Goal: Entertainment & Leisure: Browse casually

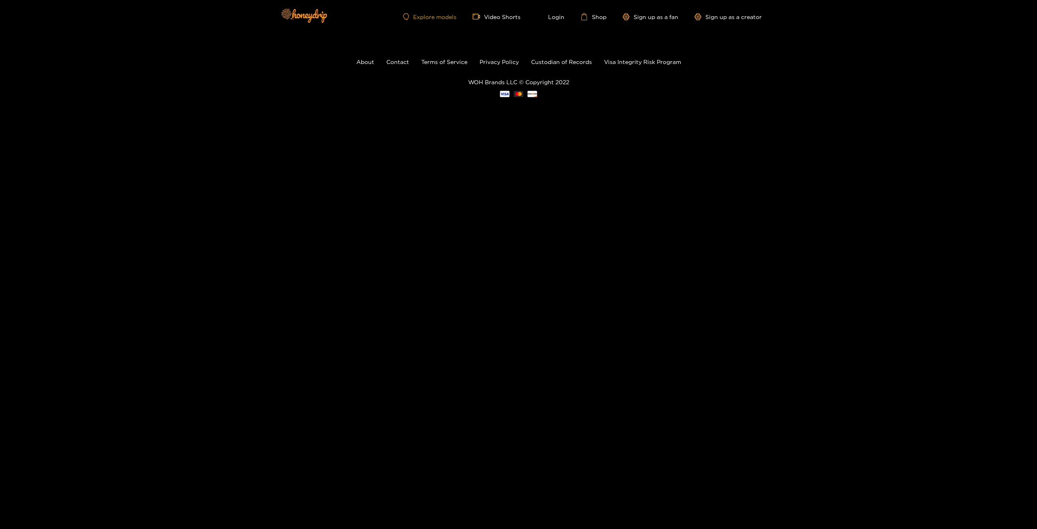
click at [438, 17] on link "Explore models" at bounding box center [430, 16] width 54 height 7
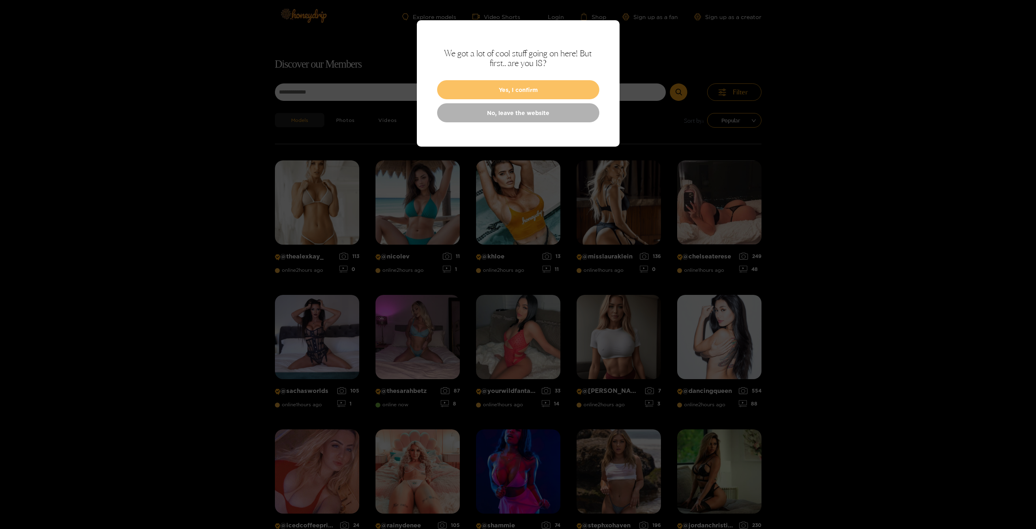
click at [495, 92] on button "Yes, I confirm" at bounding box center [518, 89] width 162 height 19
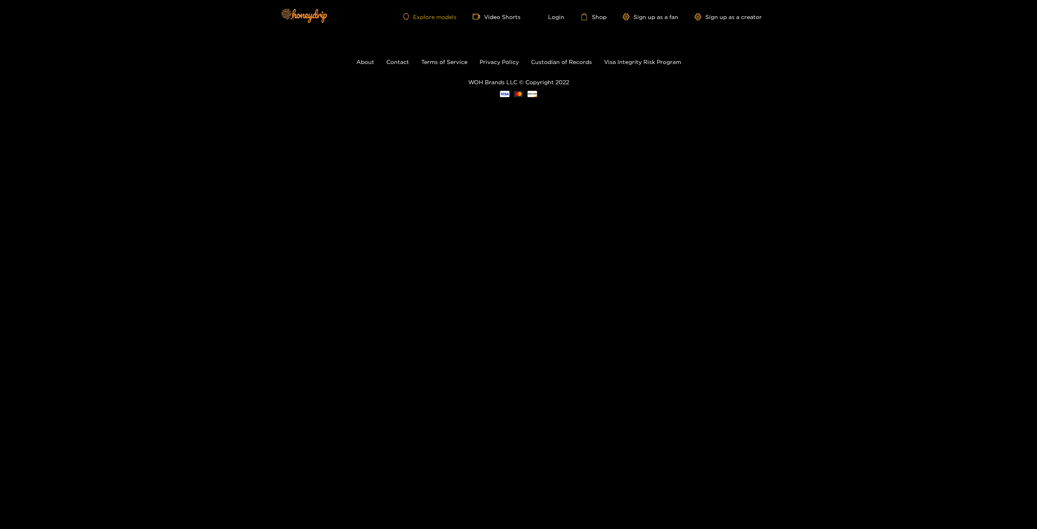
click at [442, 18] on link "Explore models" at bounding box center [430, 16] width 54 height 7
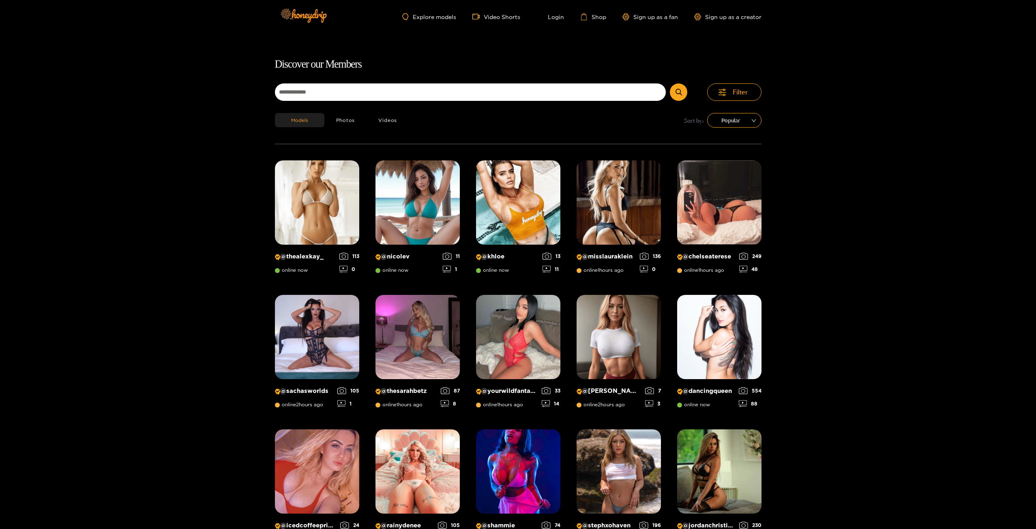
scroll to position [52, 0]
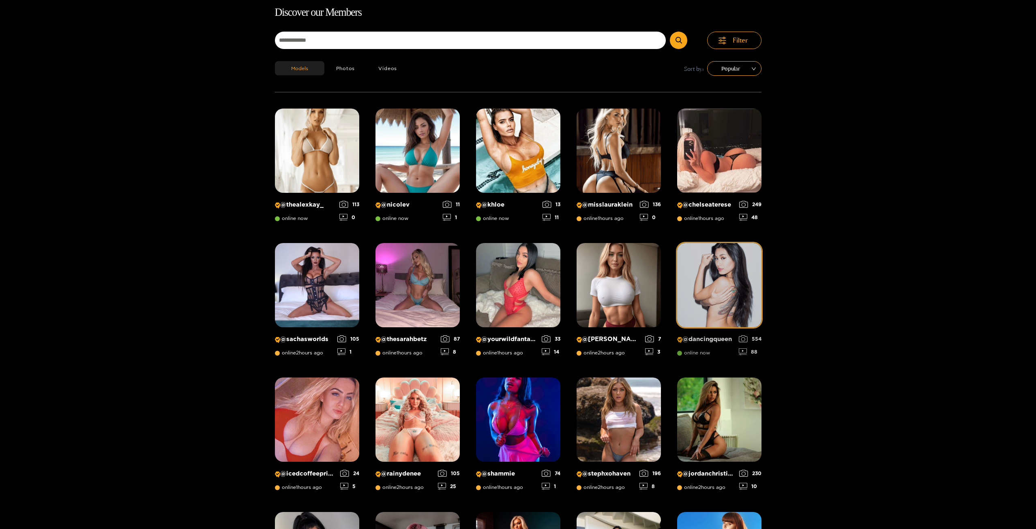
click at [718, 278] on img at bounding box center [719, 285] width 84 height 84
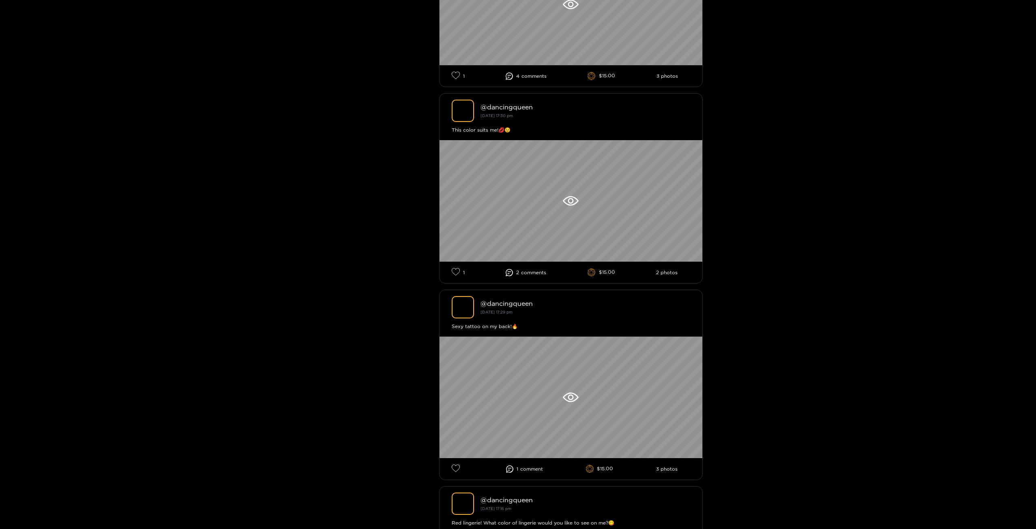
scroll to position [365, 0]
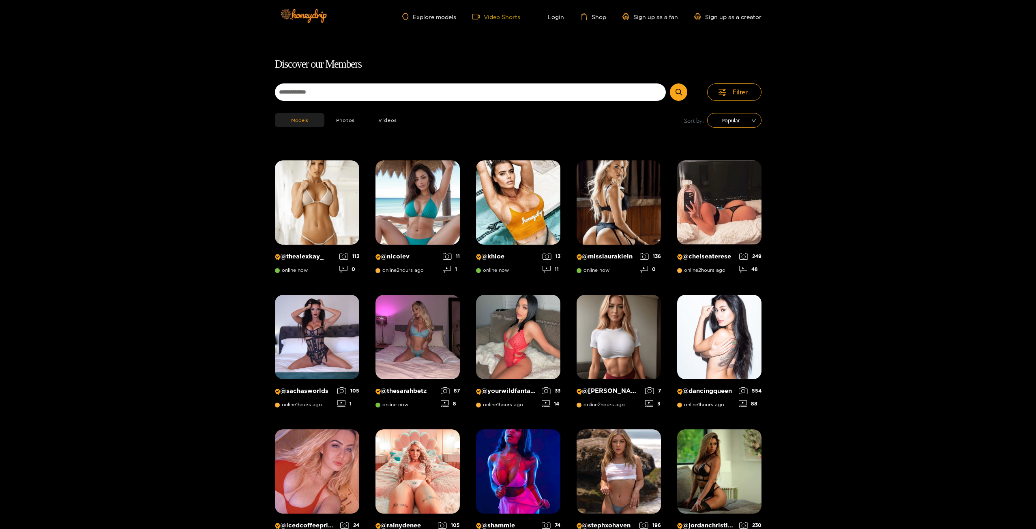
click at [502, 19] on link "Video Shorts" at bounding box center [496, 16] width 48 height 7
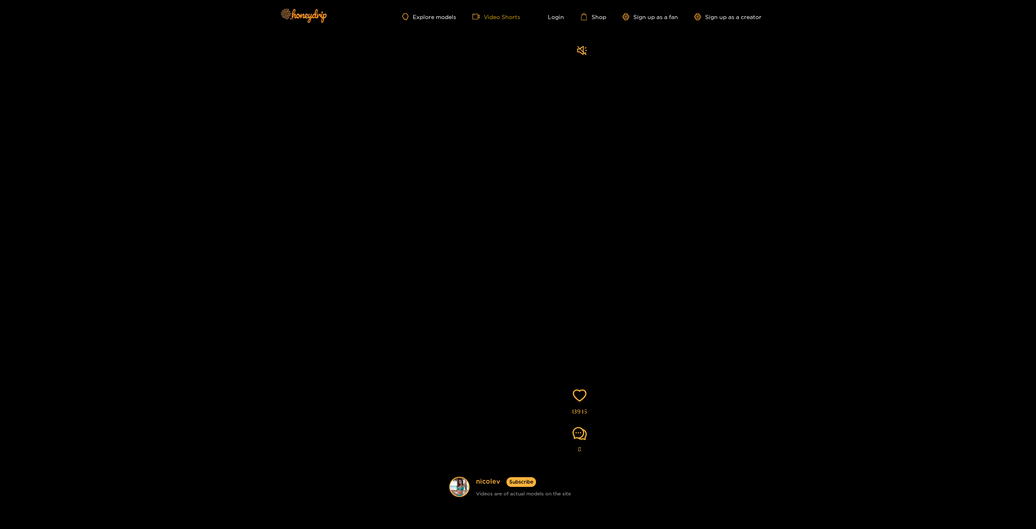
click at [493, 19] on link "Video Shorts" at bounding box center [496, 16] width 48 height 7
click at [583, 55] on icon "sound" at bounding box center [582, 50] width 10 height 10
click at [582, 51] on icon "sound" at bounding box center [582, 50] width 10 height 10
click at [425, 9] on div "Explore models Video Shorts Login Shop Sign up as a fan Sign up as a creator" at bounding box center [518, 16] width 487 height 33
click at [436, 15] on link "Explore models" at bounding box center [429, 16] width 54 height 7
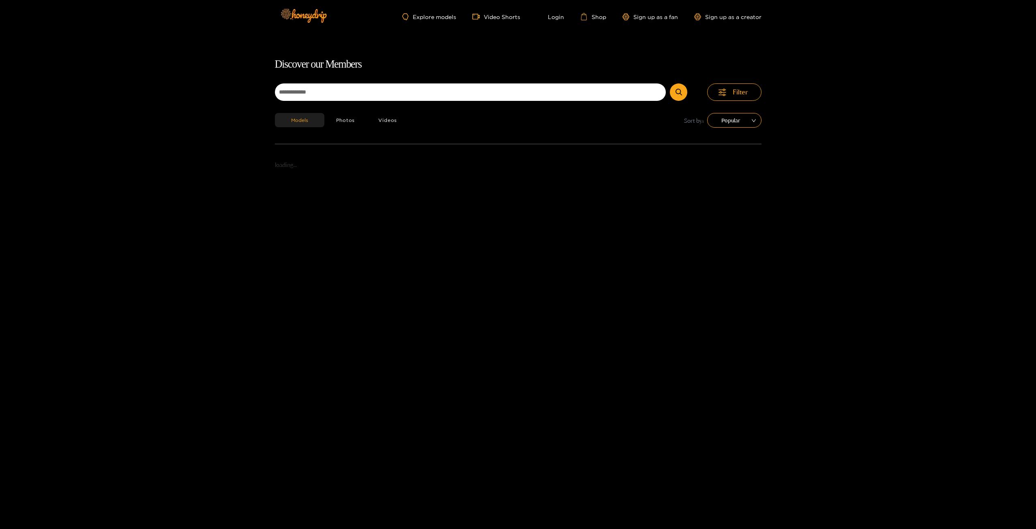
scroll to position [52, 0]
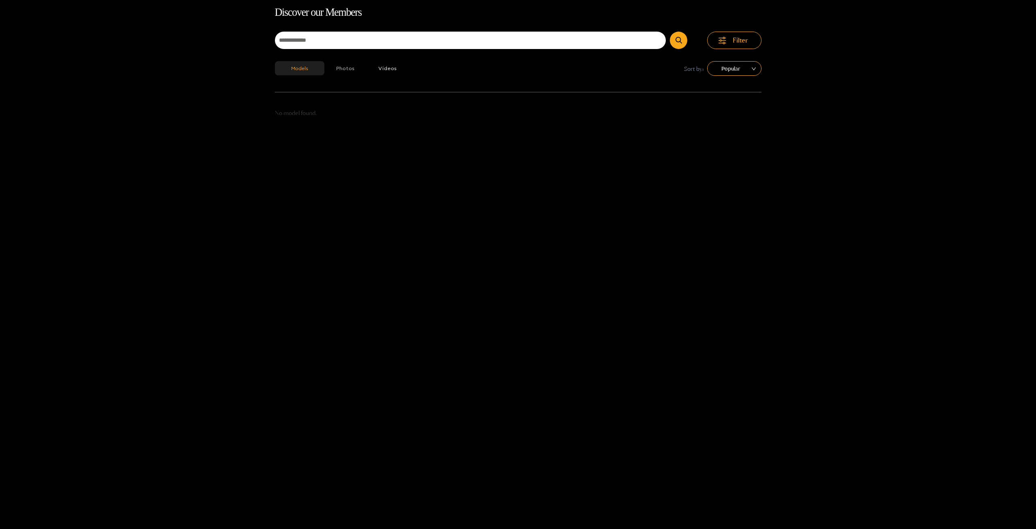
click at [345, 73] on button "Photos" at bounding box center [345, 68] width 43 height 14
